Goal: Task Accomplishment & Management: Manage account settings

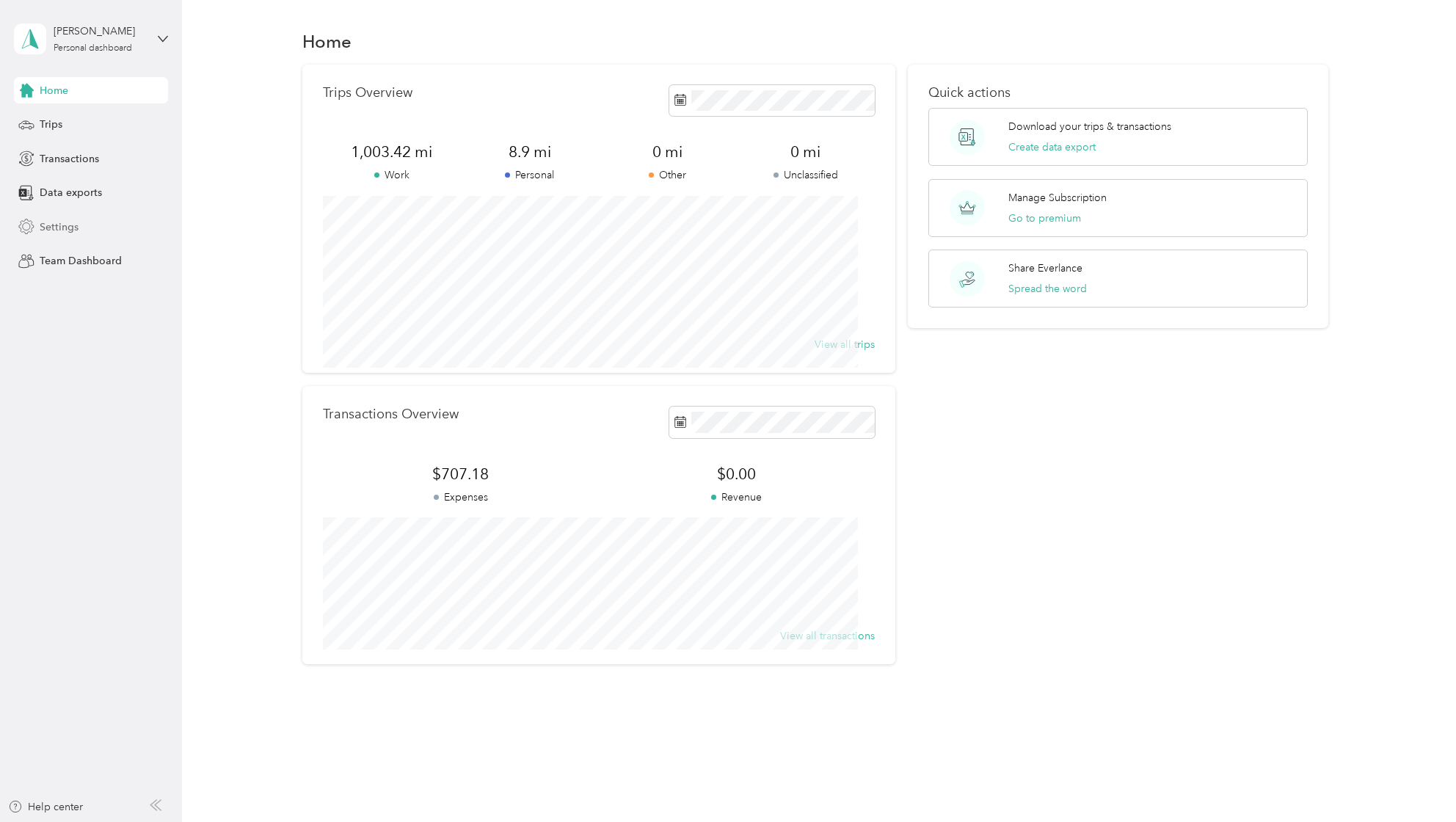
click at [60, 235] on span "Settings" at bounding box center [59, 227] width 39 height 15
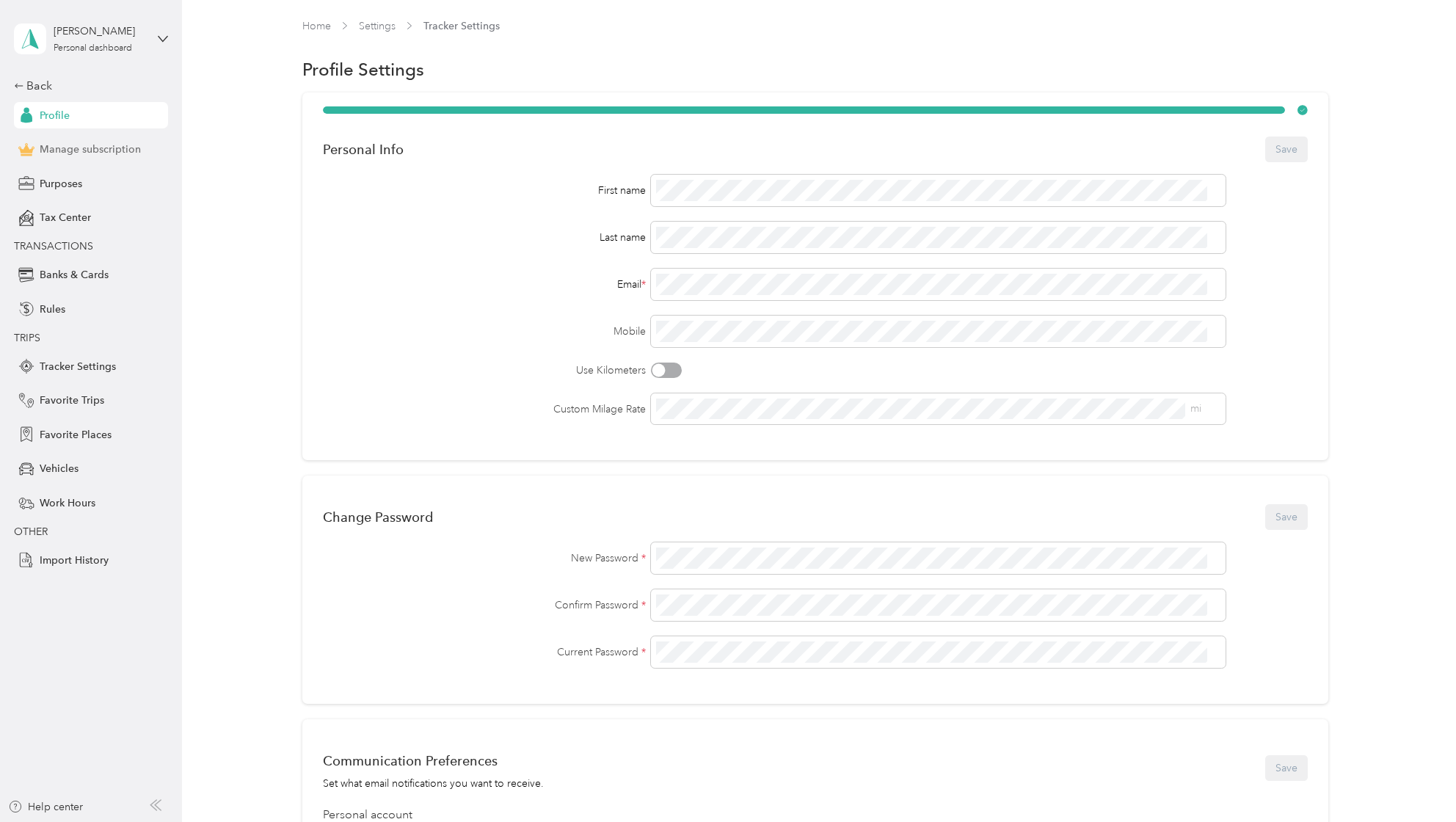
click at [44, 157] on span "Manage subscription" at bounding box center [90, 149] width 101 height 15
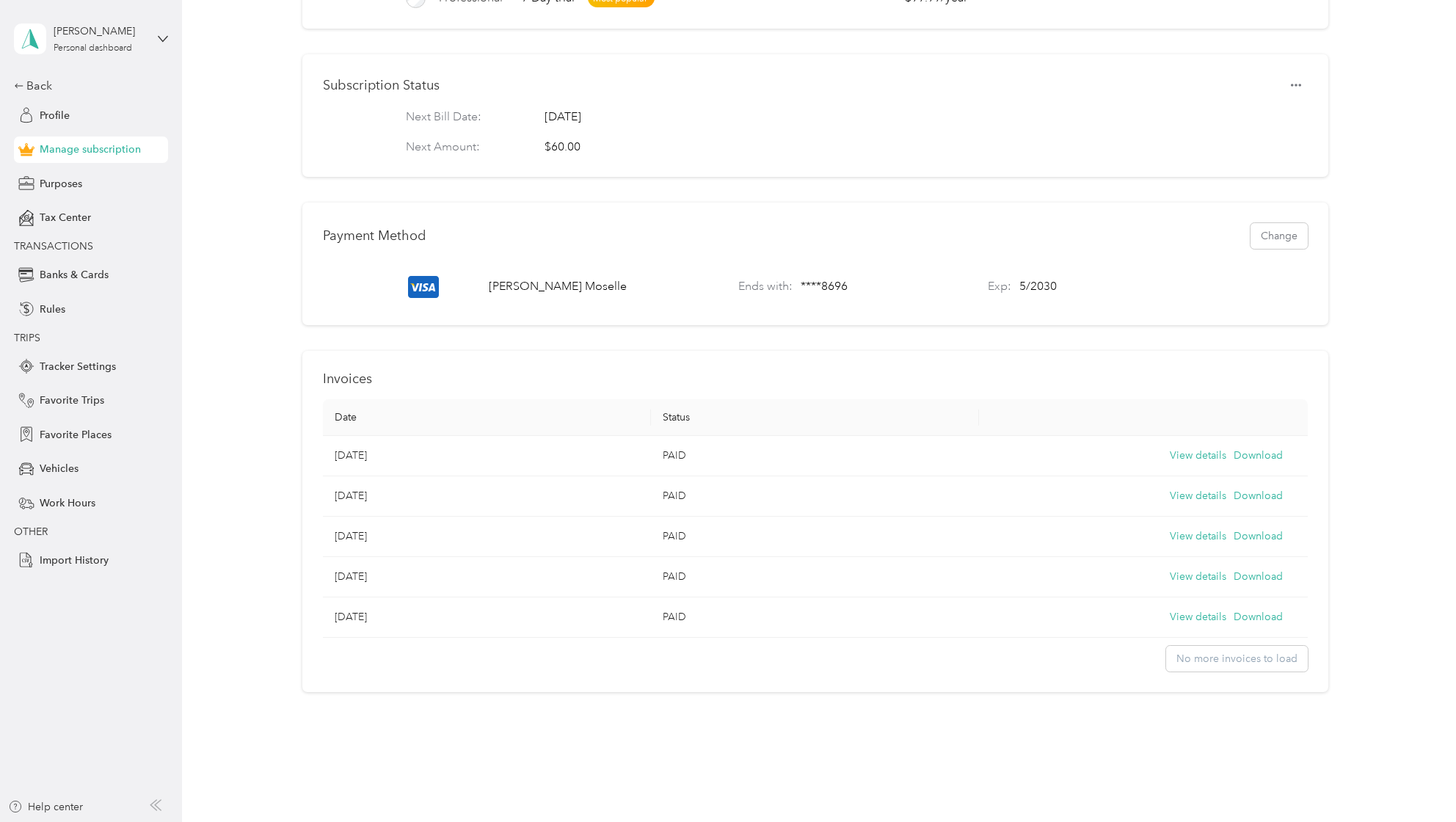
scroll to position [328, 0]
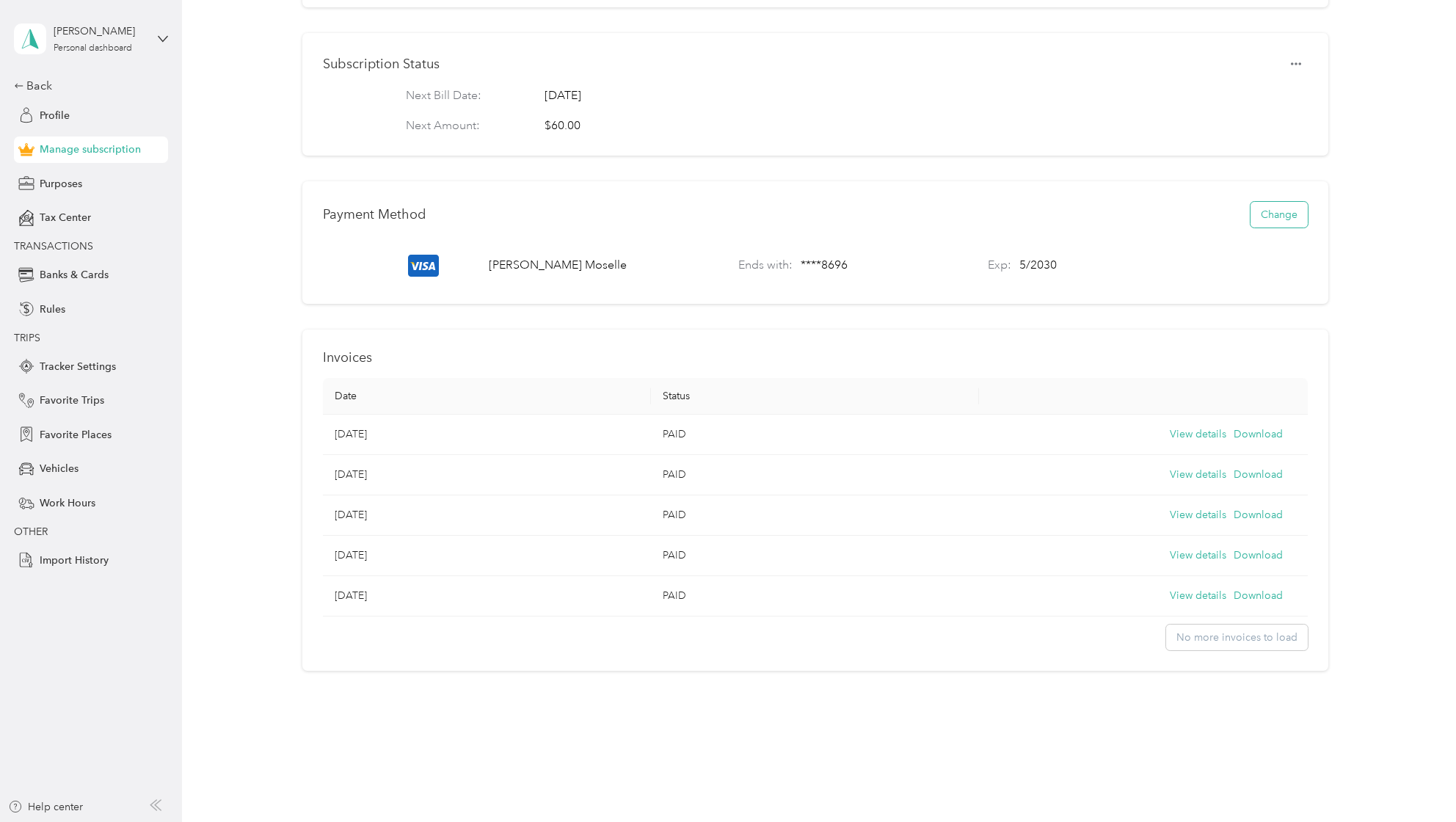
click at [1258, 228] on button "Change" at bounding box center [1279, 215] width 57 height 26
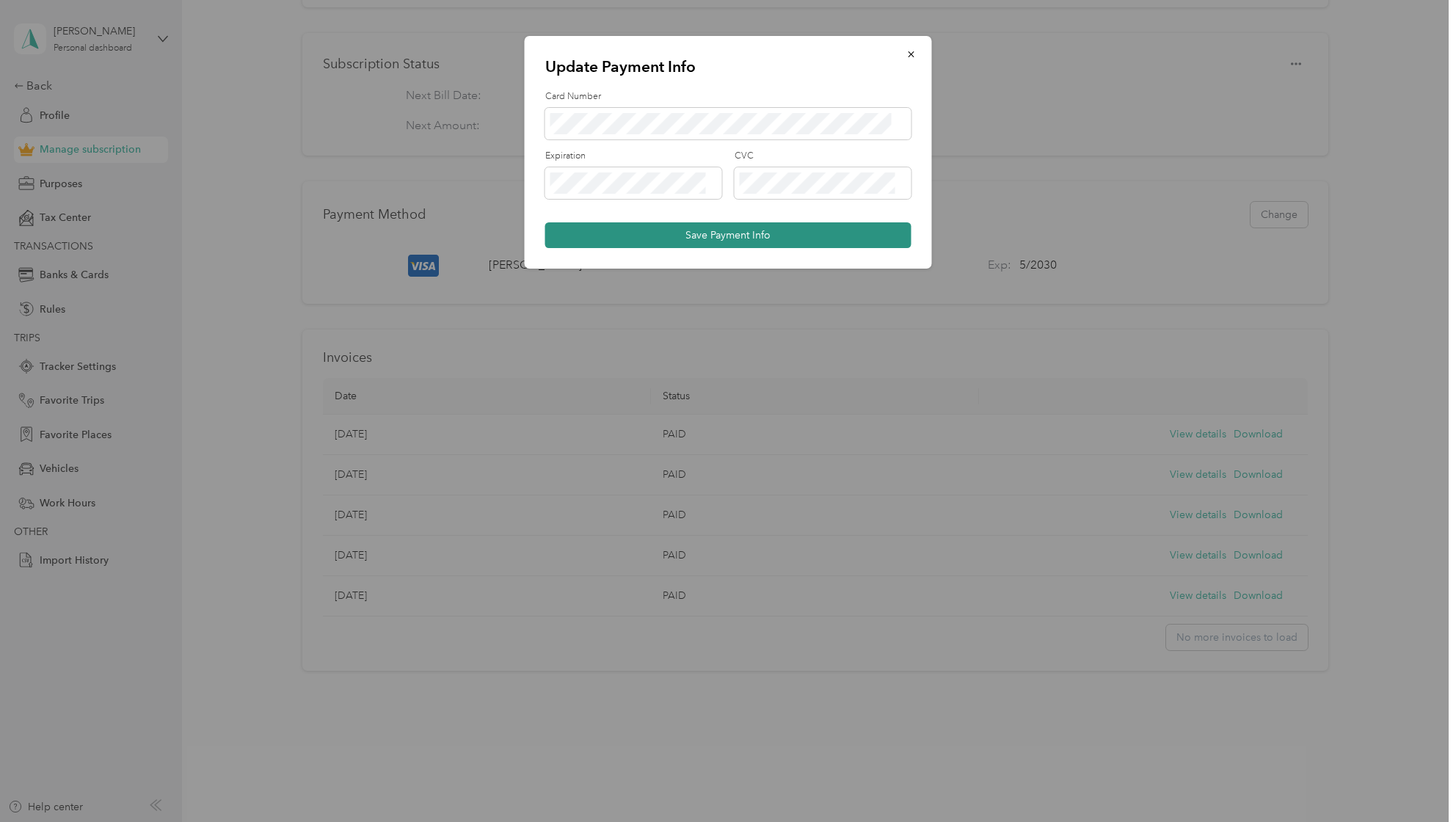
click at [762, 248] on button "Save Payment Info" at bounding box center [728, 236] width 366 height 26
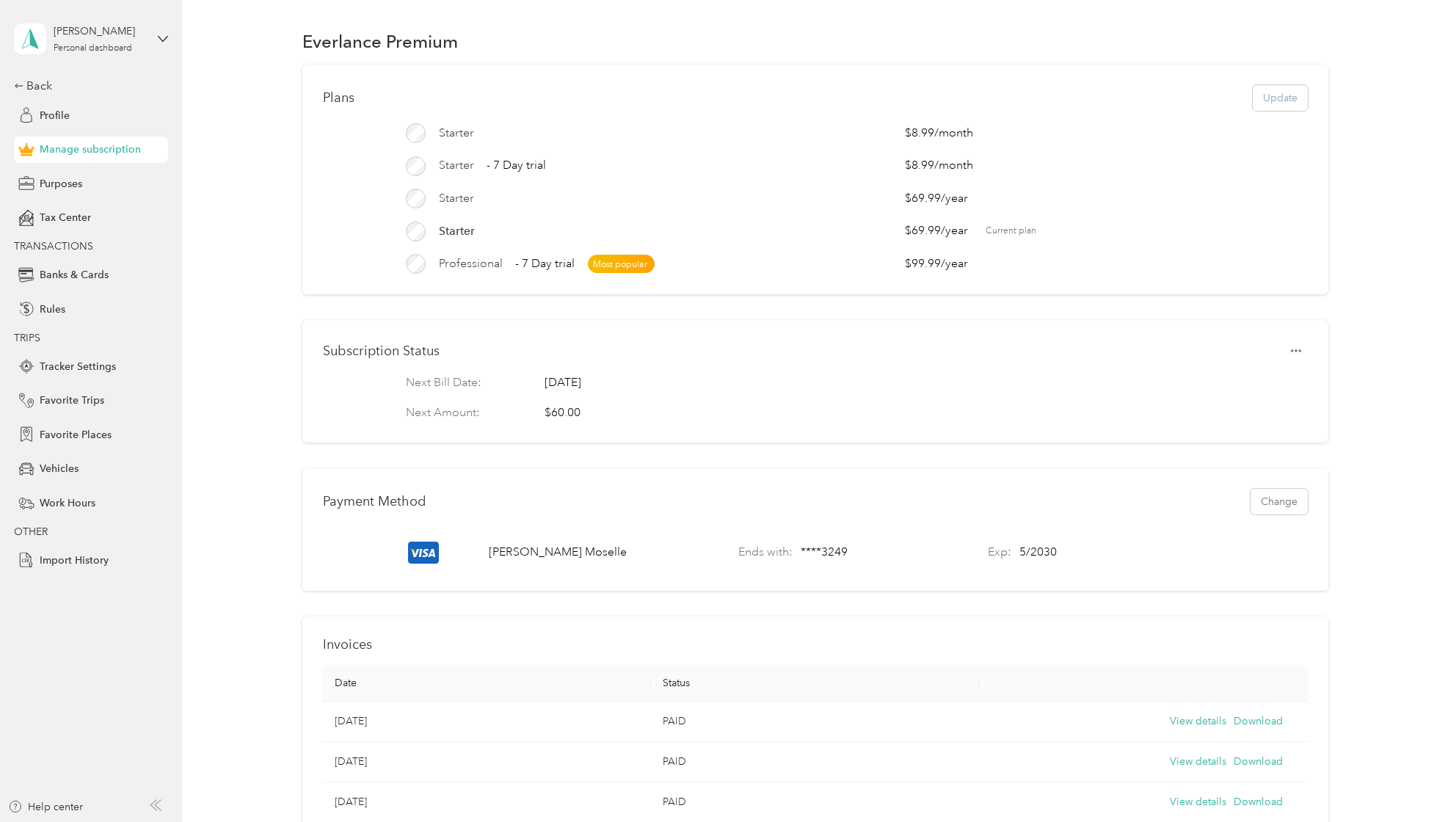
scroll to position [0, 0]
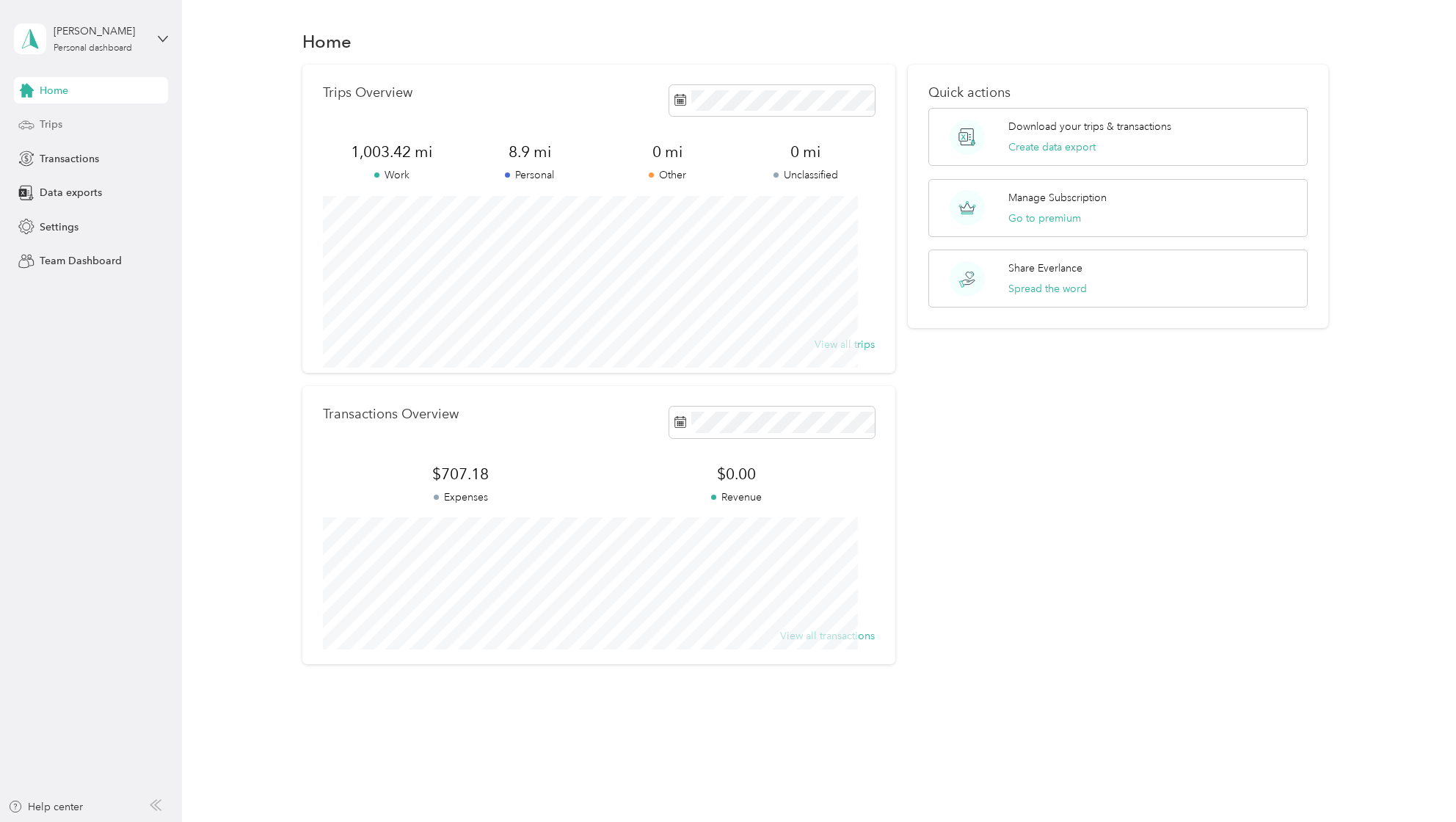
click at [40, 132] on span "Trips" at bounding box center [51, 124] width 23 height 15
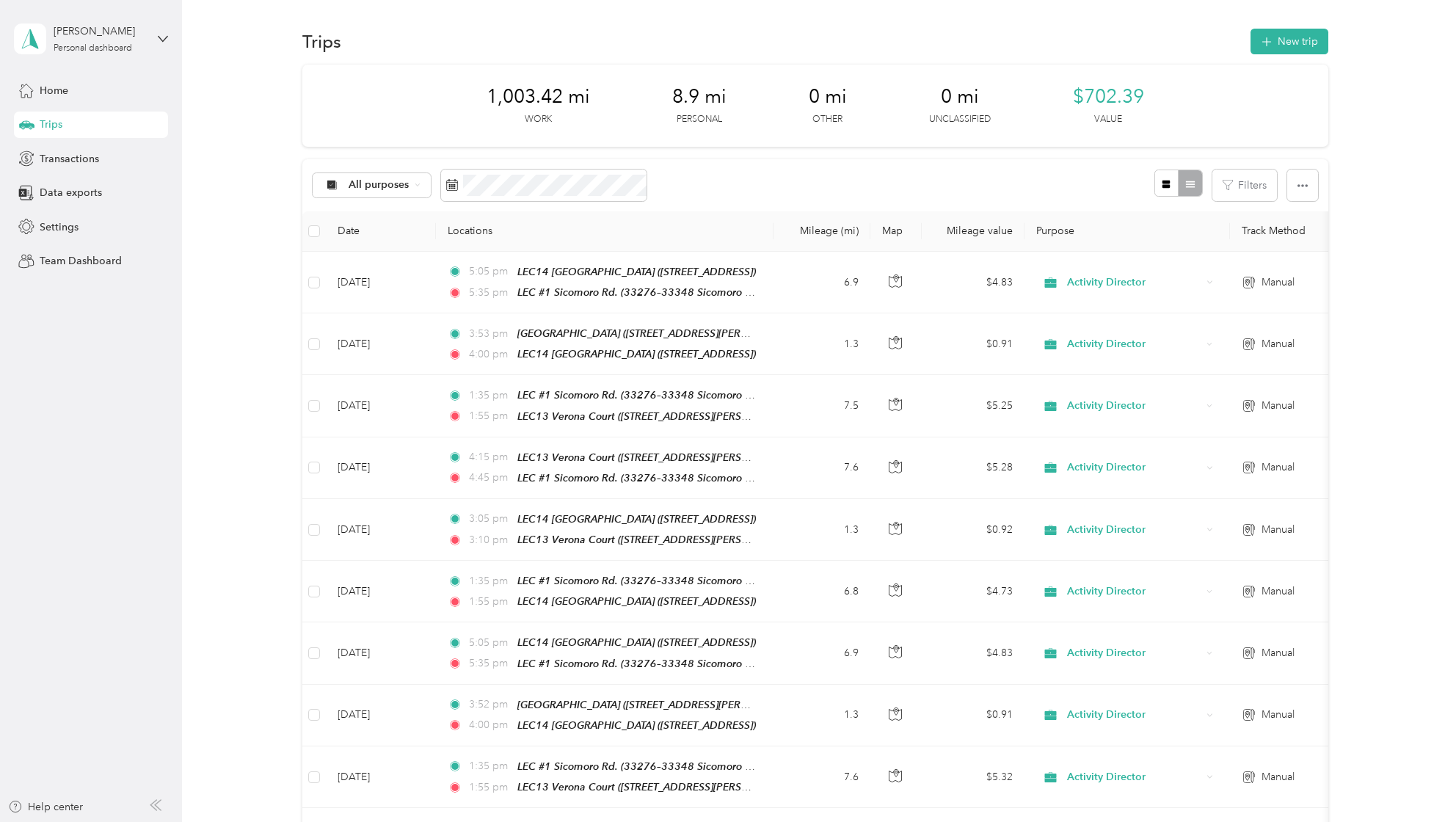
click at [58, 235] on span "Settings" at bounding box center [59, 227] width 39 height 15
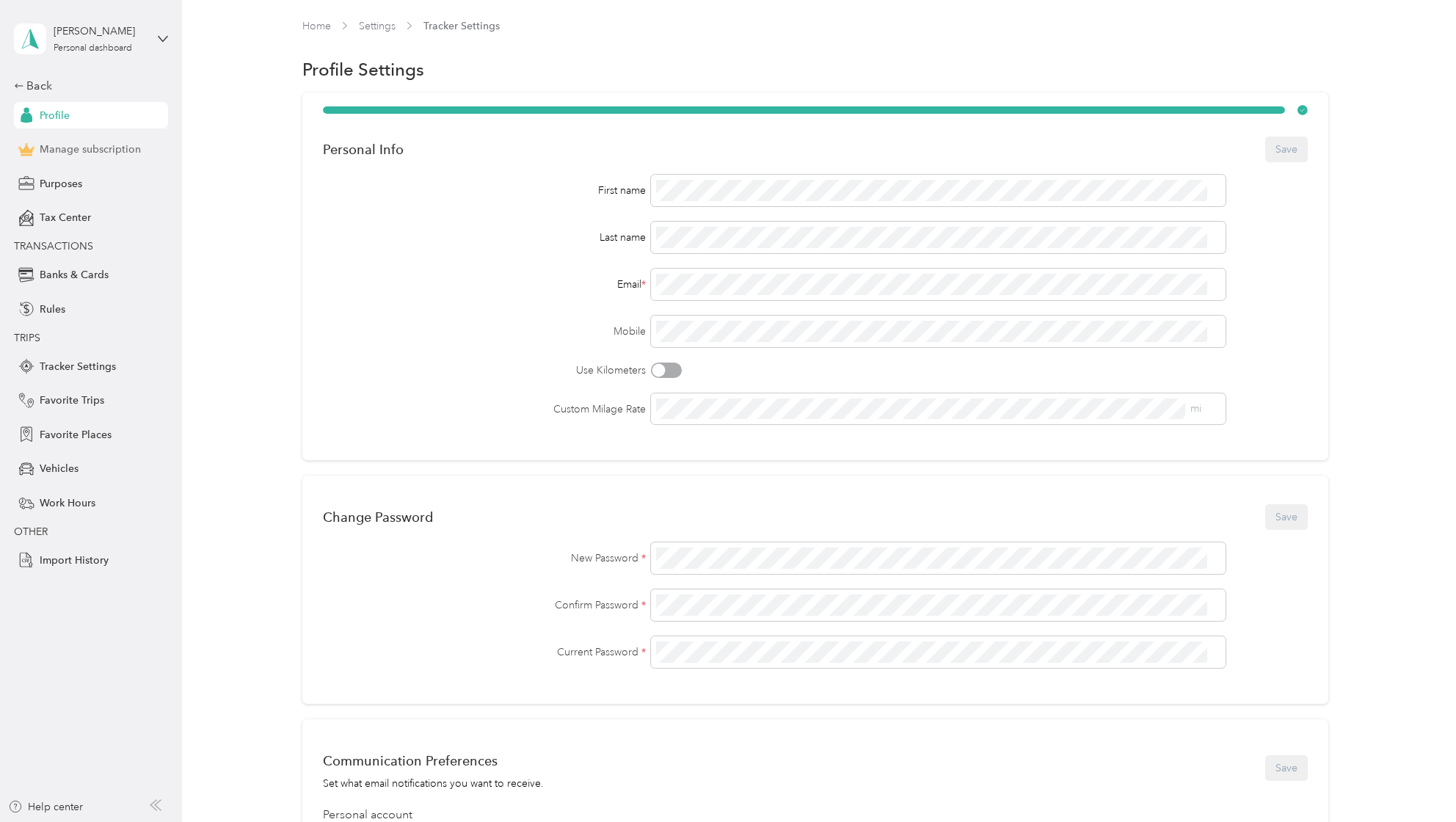
click at [94, 157] on span "Manage subscription" at bounding box center [90, 149] width 101 height 15
